Goal: Navigation & Orientation: Find specific page/section

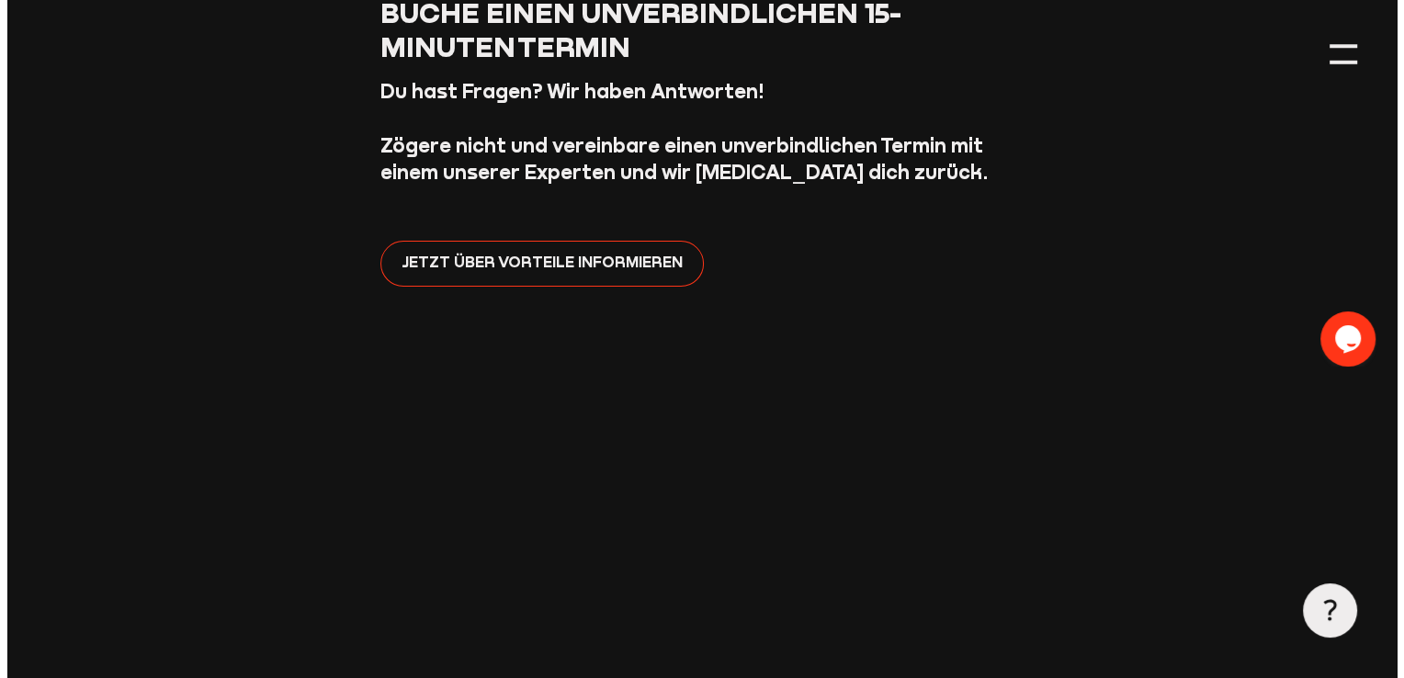
scroll to position [184, 0]
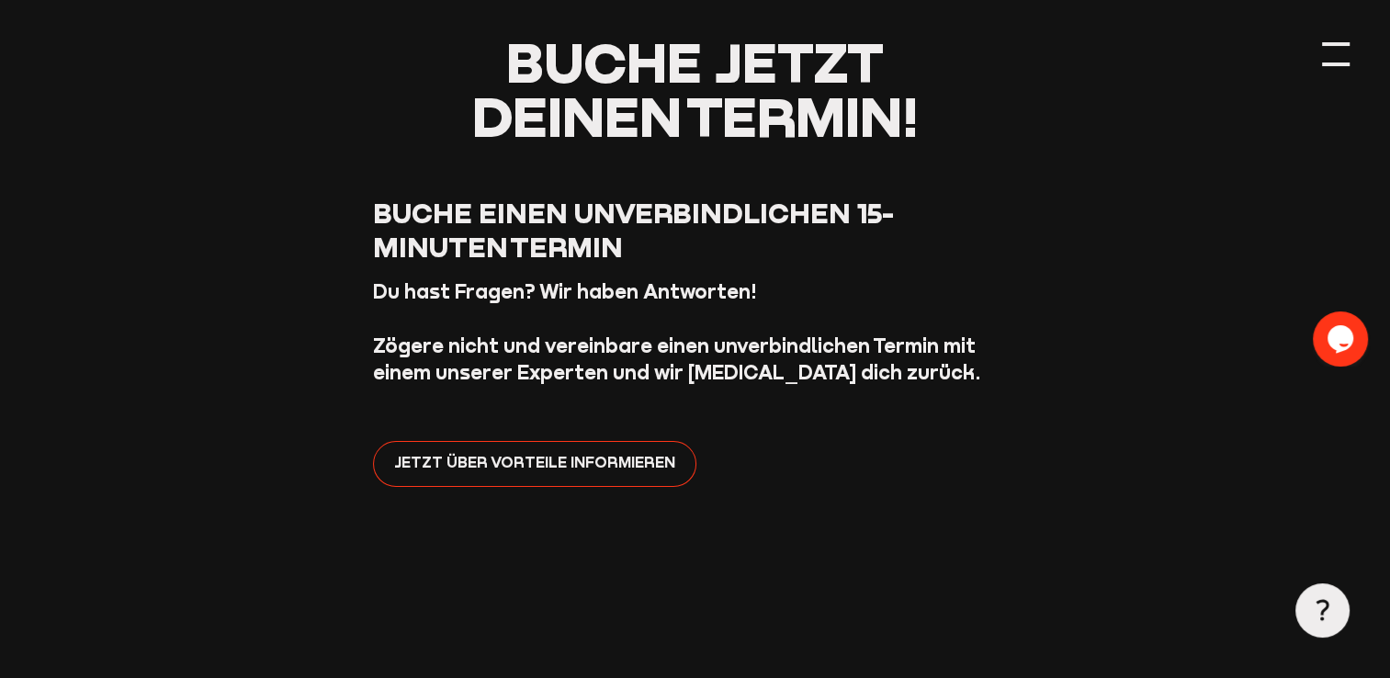
click at [1338, 57] on div at bounding box center [1336, 54] width 28 height 28
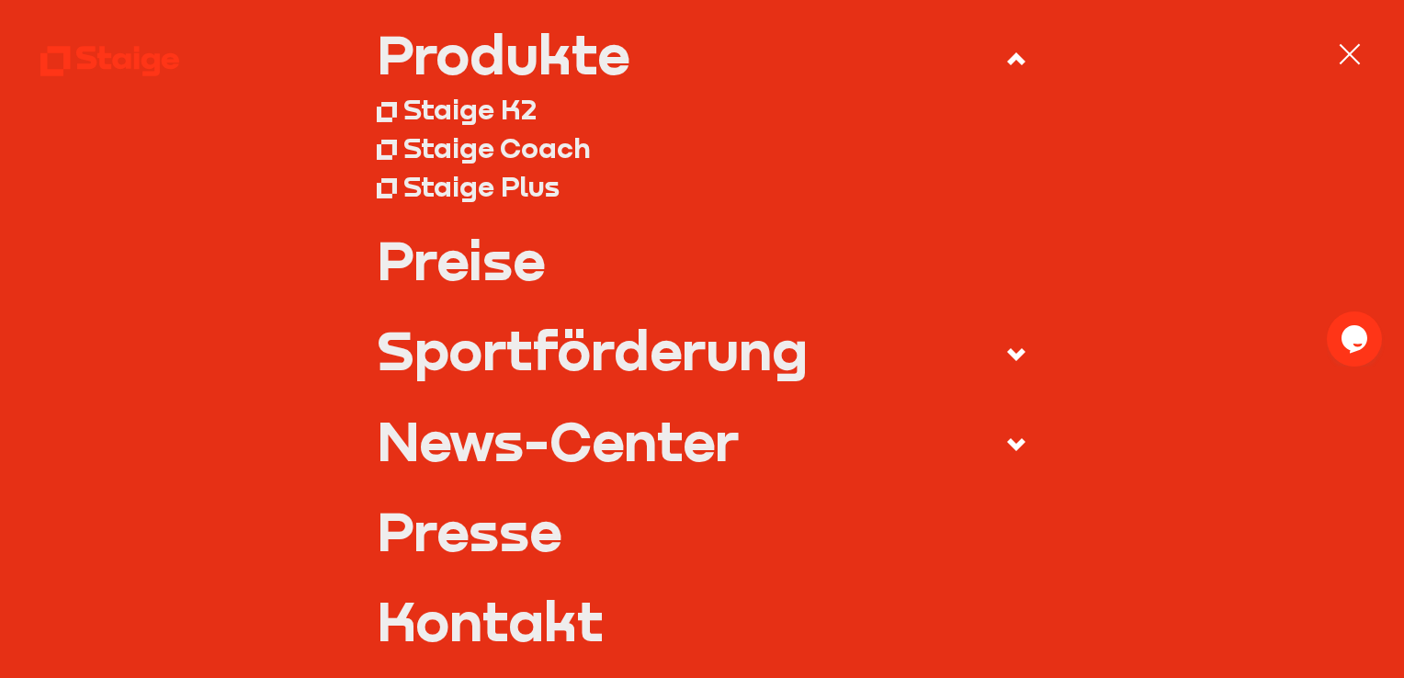
scroll to position [276, 0]
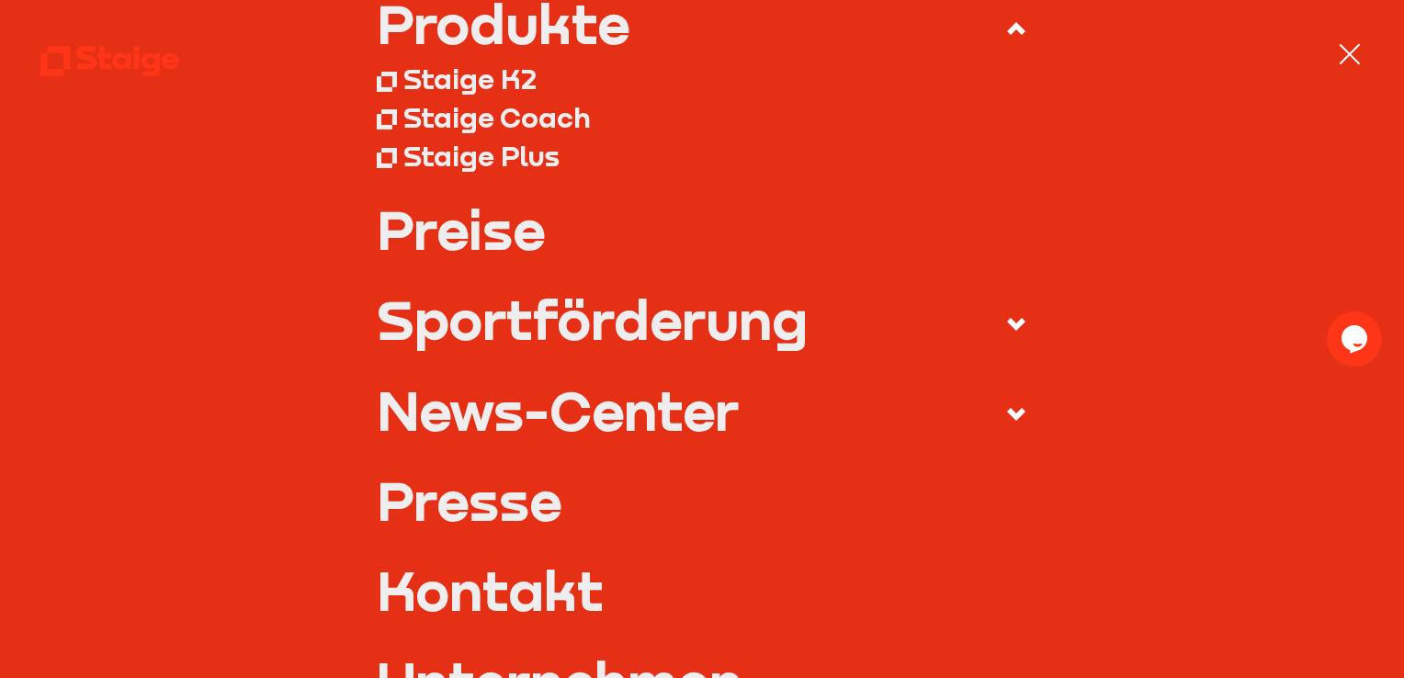
click at [492, 236] on link "Preise" at bounding box center [702, 229] width 650 height 54
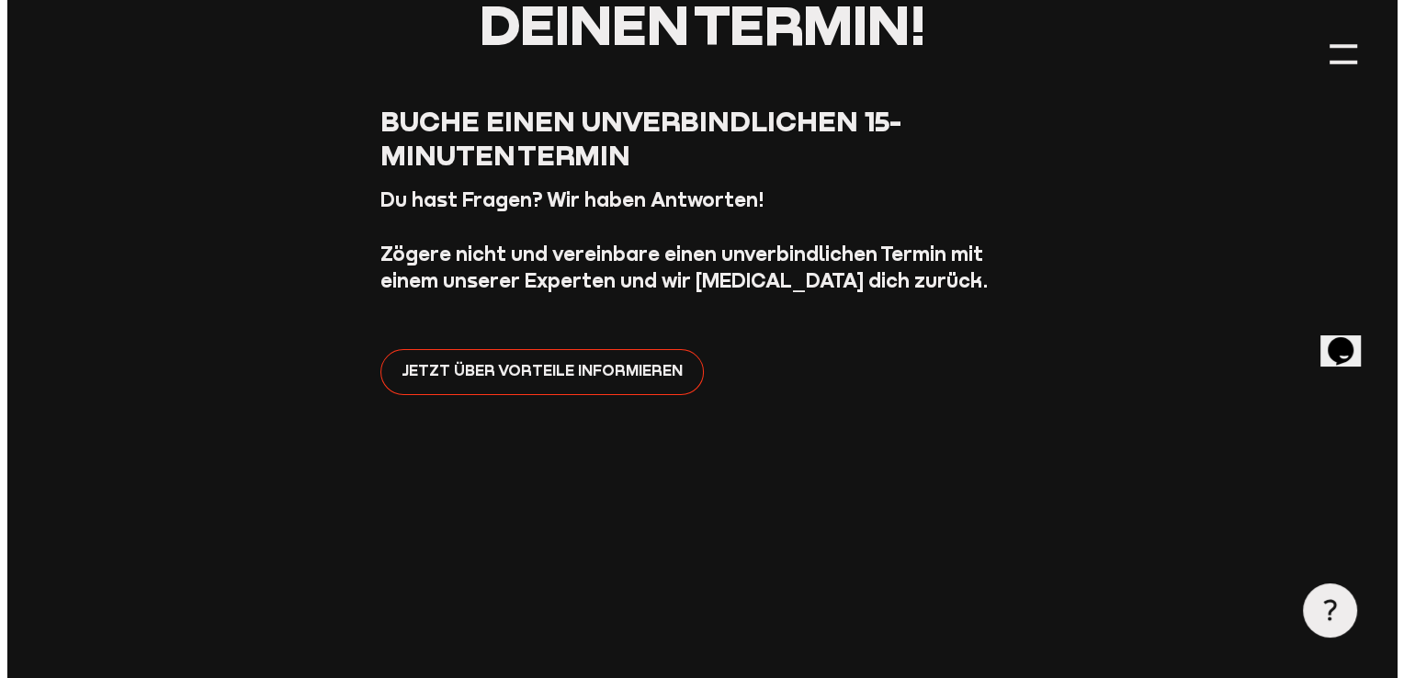
scroll to position [276, 0]
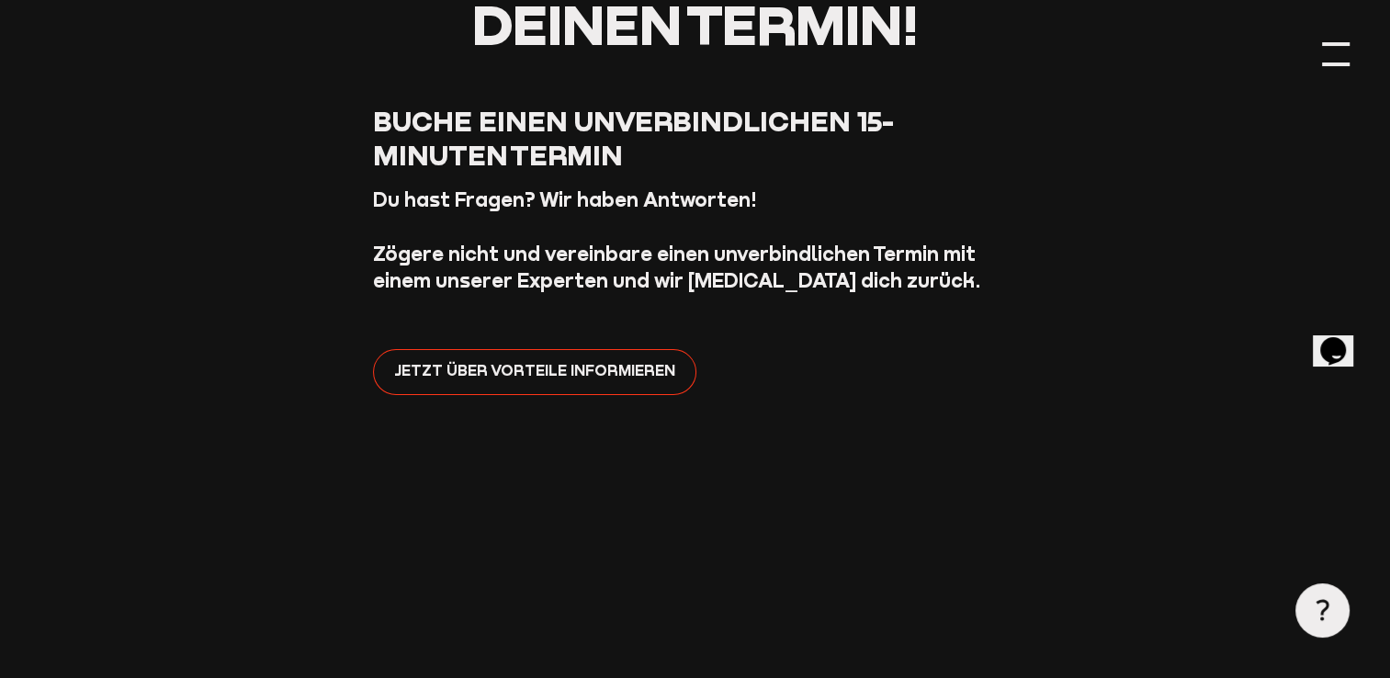
click at [1334, 57] on div at bounding box center [1336, 54] width 28 height 28
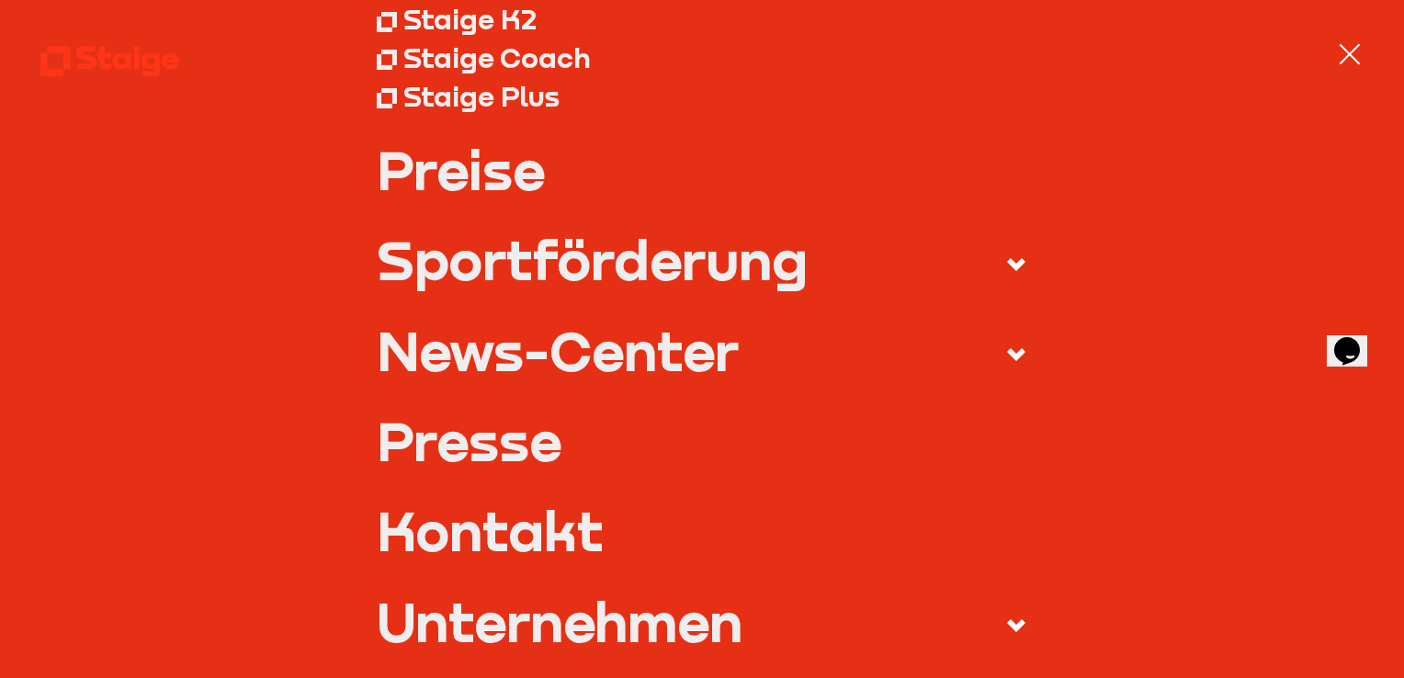
scroll to position [333, 0]
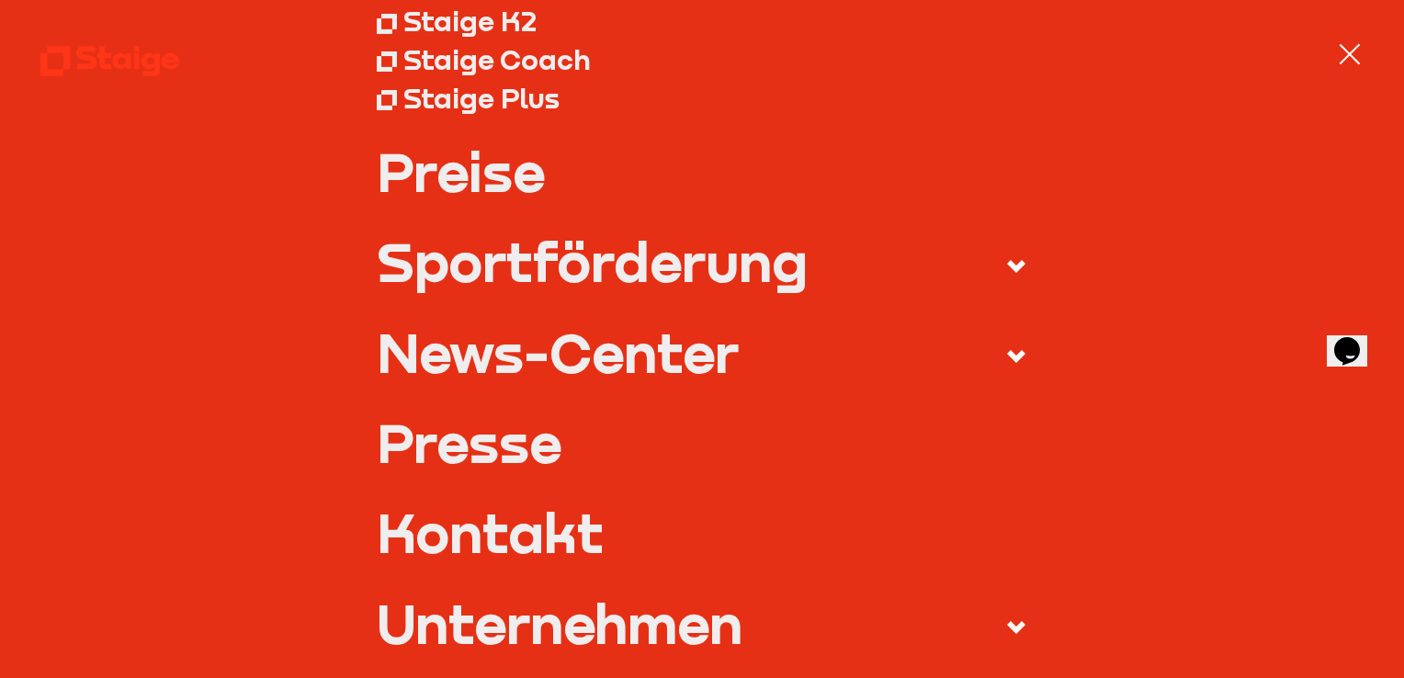
click at [477, 183] on link "Preise" at bounding box center [702, 171] width 650 height 54
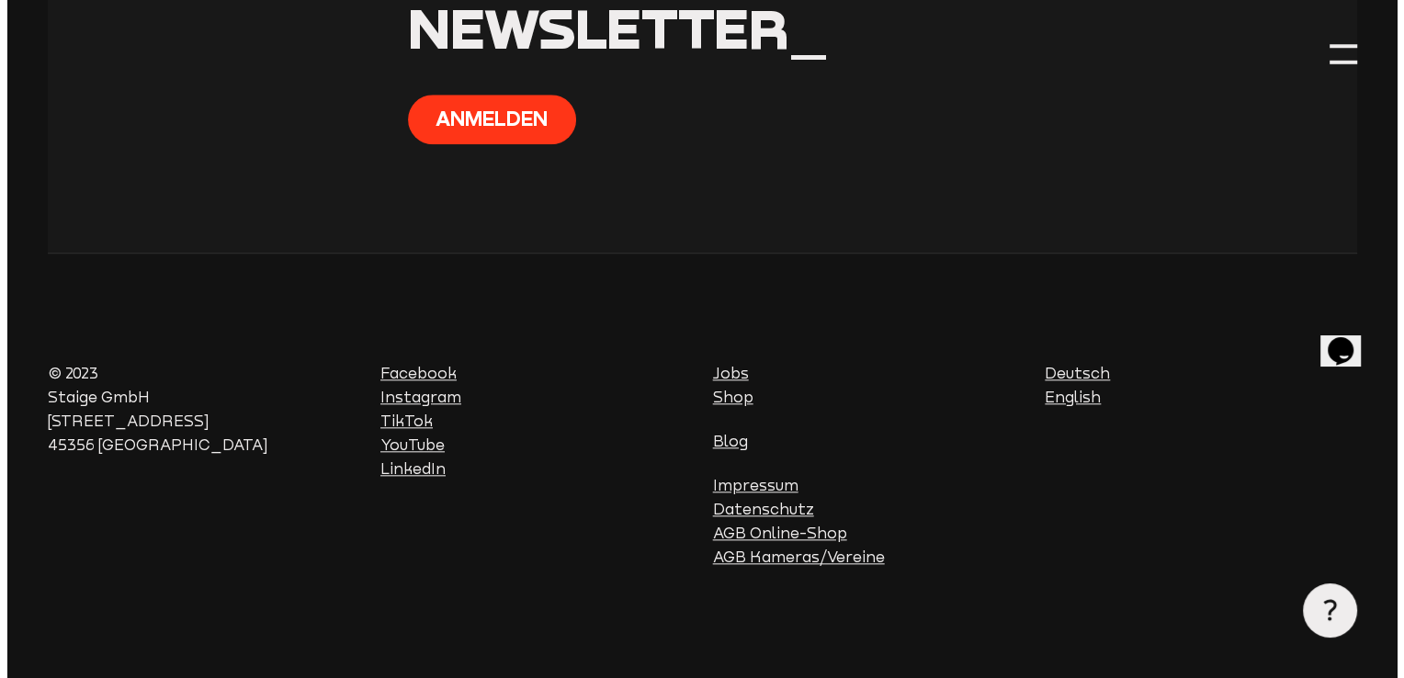
scroll to position [1358, 0]
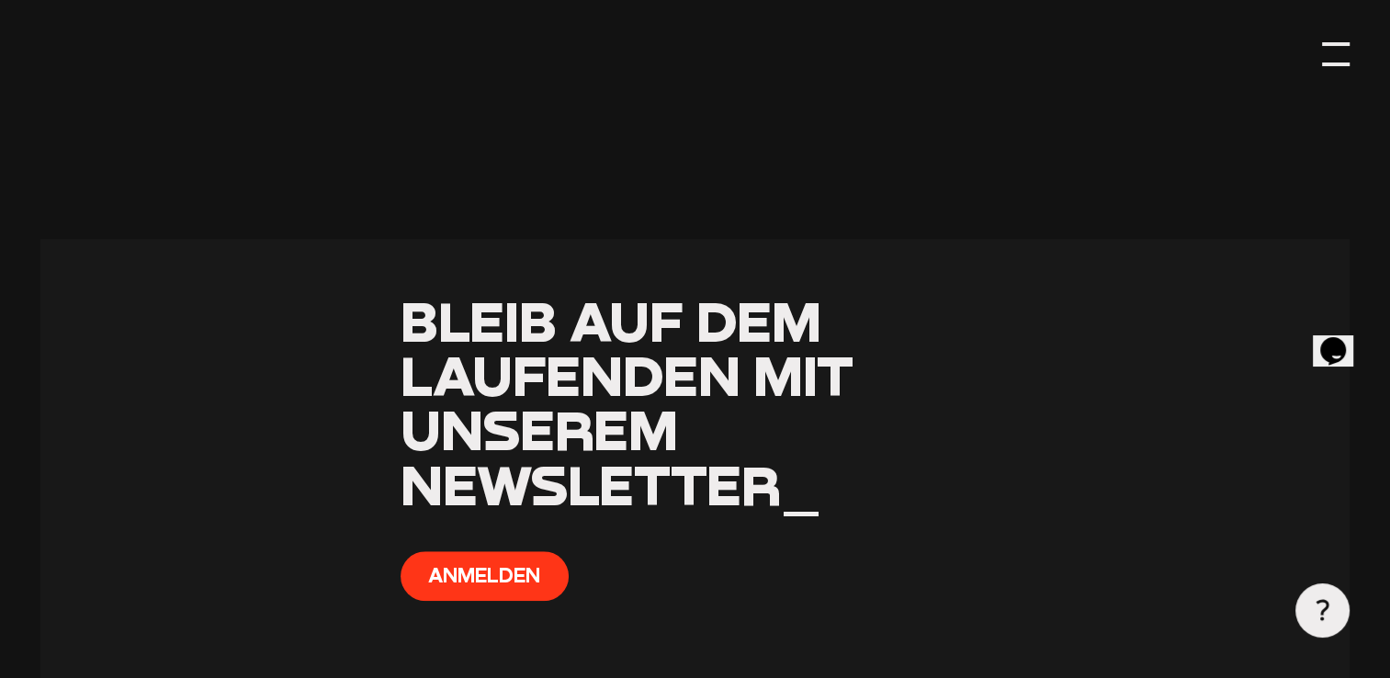
click at [1338, 58] on div at bounding box center [1336, 54] width 28 height 28
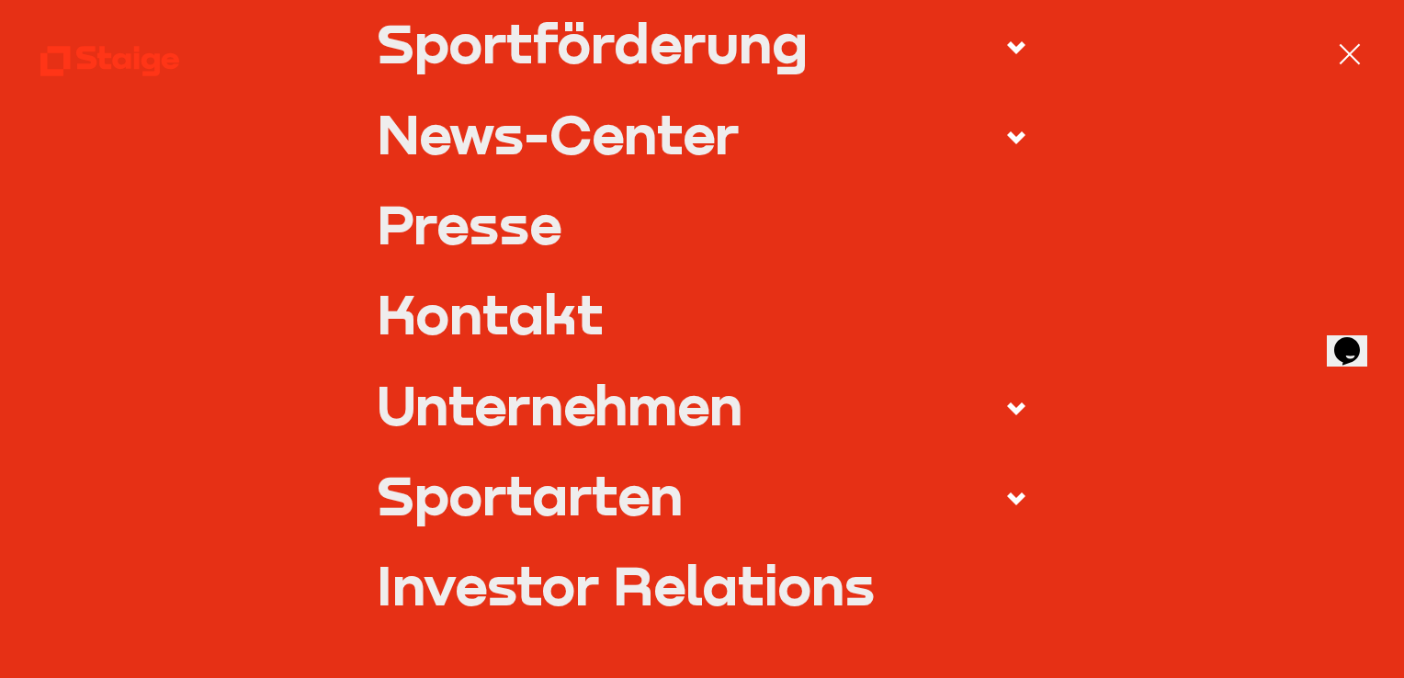
scroll to position [643, 0]
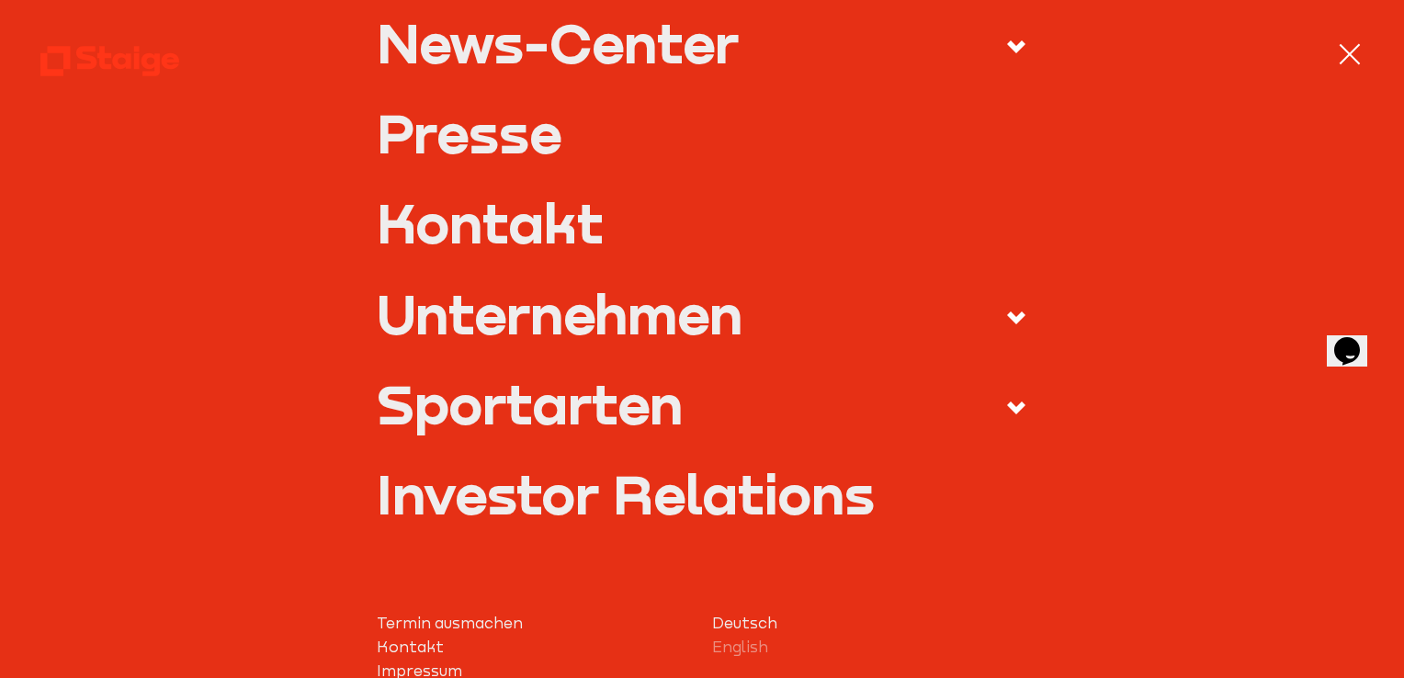
click at [453, 144] on link "Presse" at bounding box center [702, 133] width 650 height 54
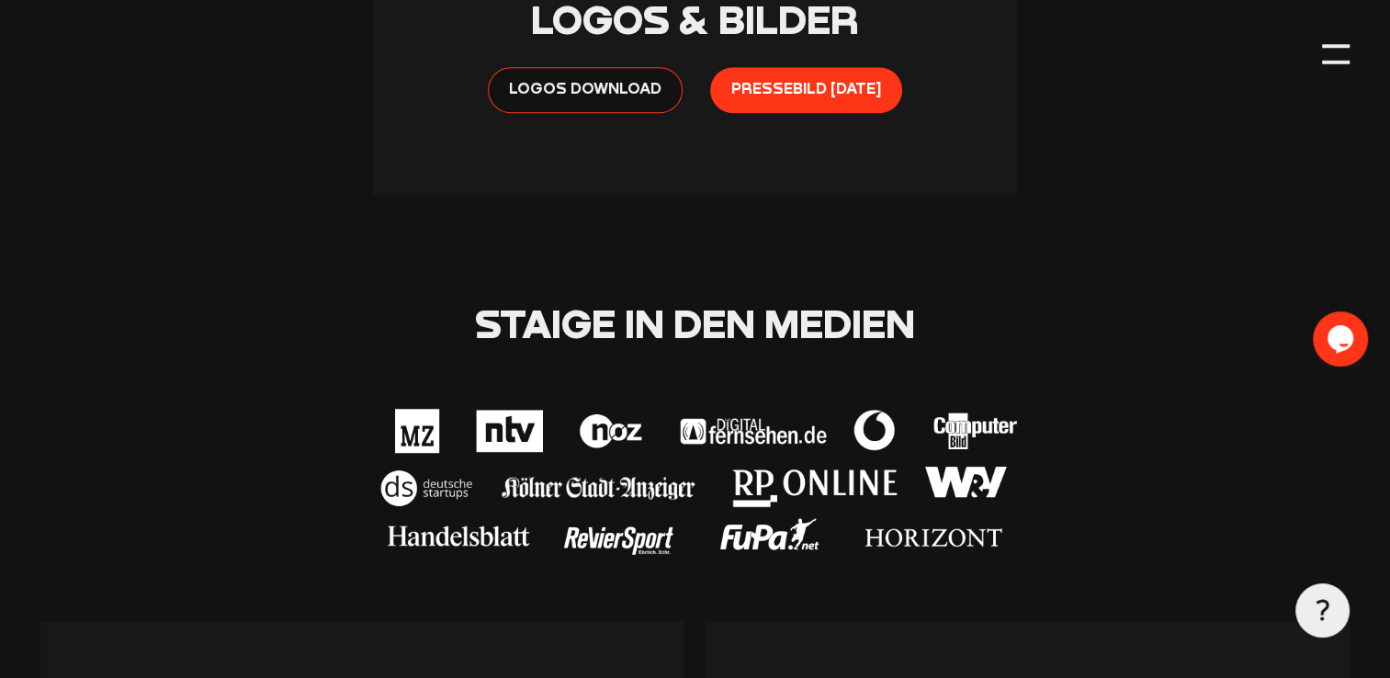
scroll to position [1745, 0]
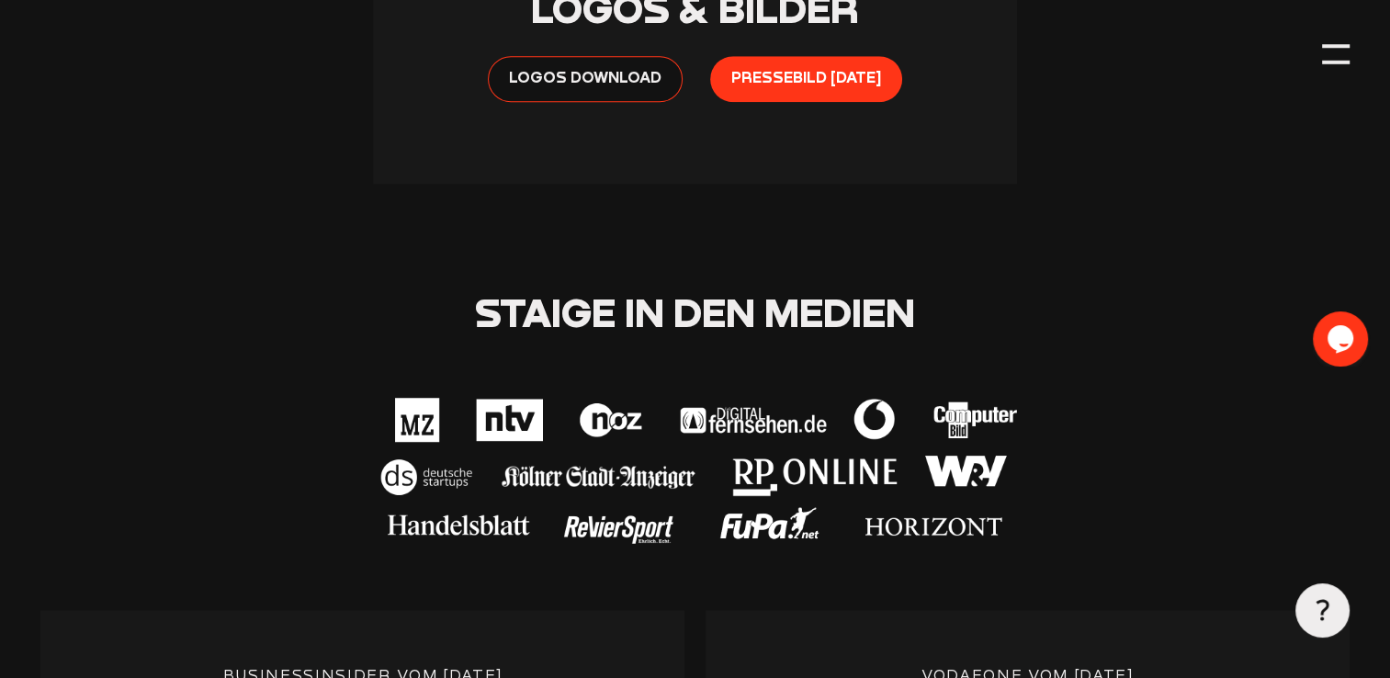
click at [502, 397] on img at bounding box center [695, 472] width 644 height 168
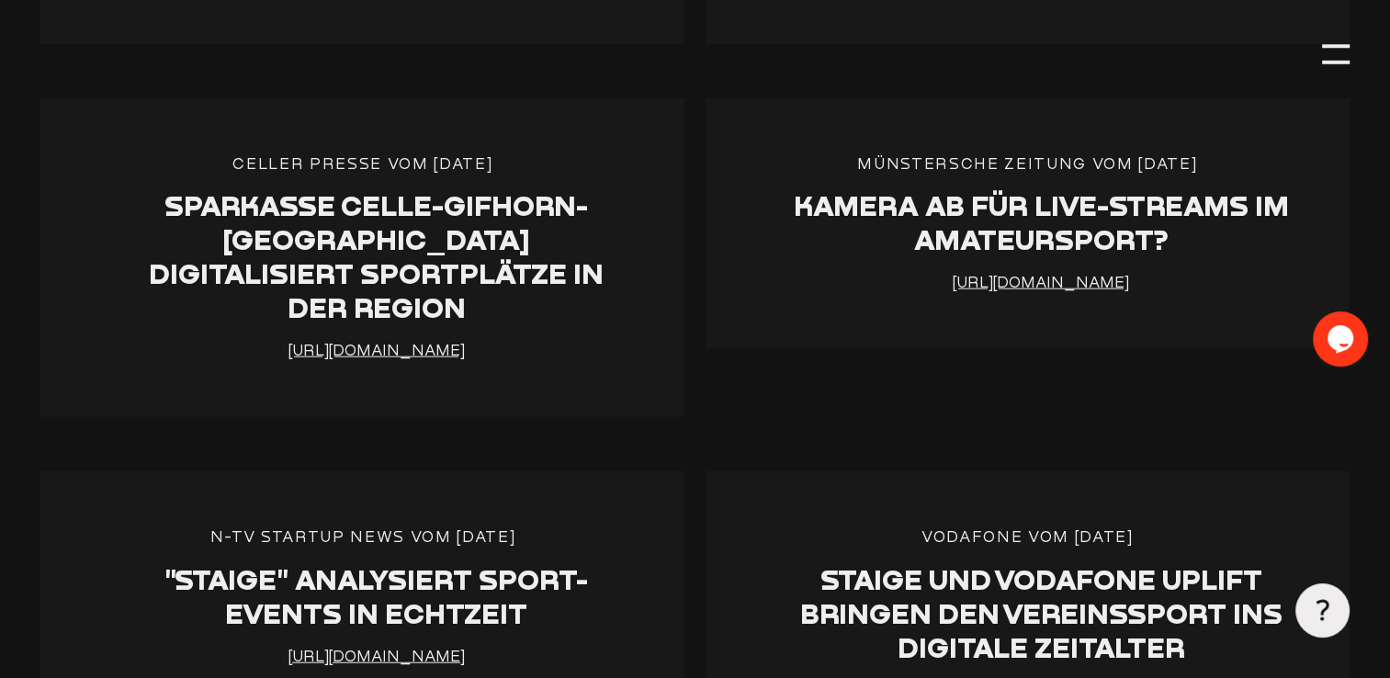
scroll to position [4318, 0]
